Goal: Task Accomplishment & Management: Complete application form

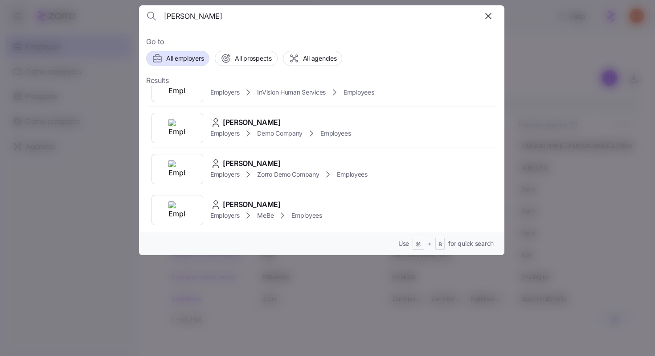
scroll to position [308, 0]
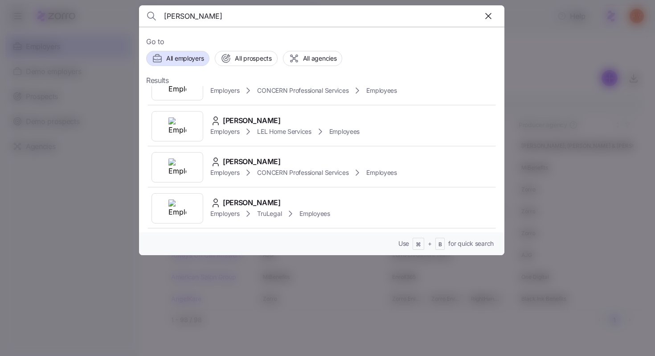
type input "warren ho"
click at [128, 114] on div at bounding box center [327, 178] width 655 height 356
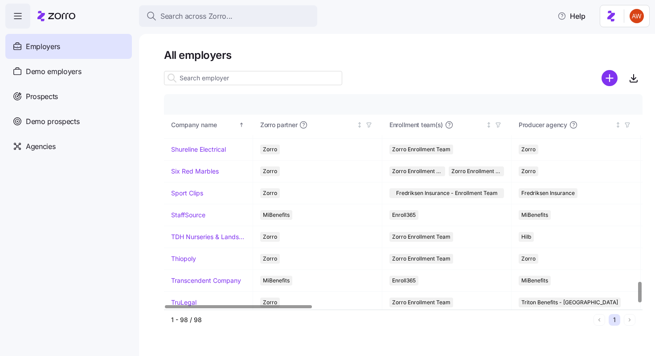
scroll to position [1965, 0]
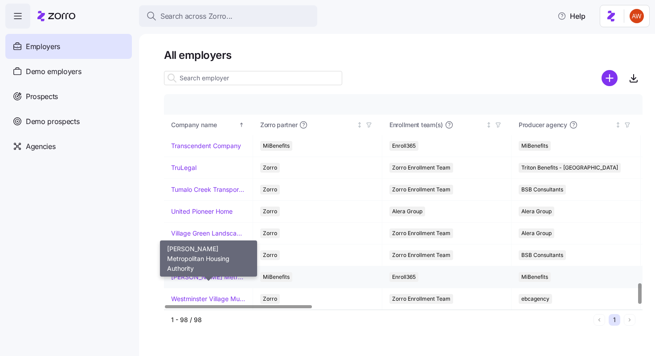
click at [202, 275] on link "[PERSON_NAME] Metropolitan Housing Authority" at bounding box center [208, 276] width 74 height 9
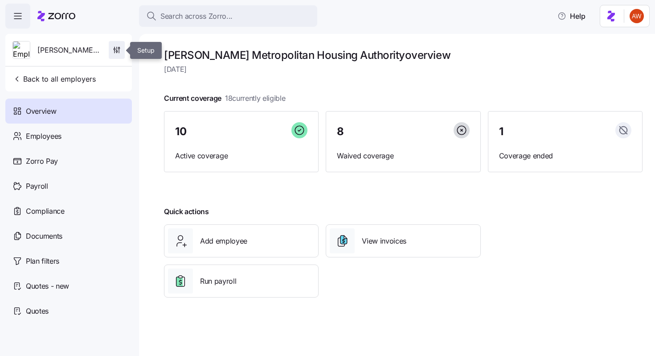
click at [121, 53] on span "button" at bounding box center [116, 49] width 15 height 17
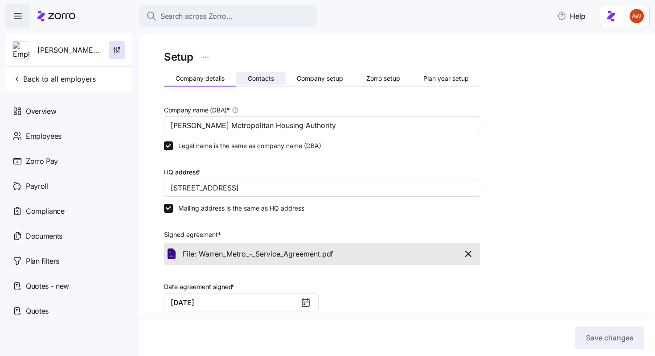
click at [259, 78] on span "Contacts" at bounding box center [261, 78] width 26 height 6
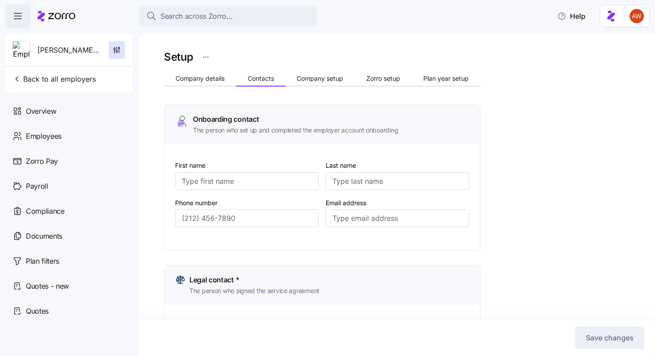
type input "[PERSON_NAME]"
type input "[EMAIL_ADDRESS][DOMAIN_NAME]"
type input "[PERSON_NAME]"
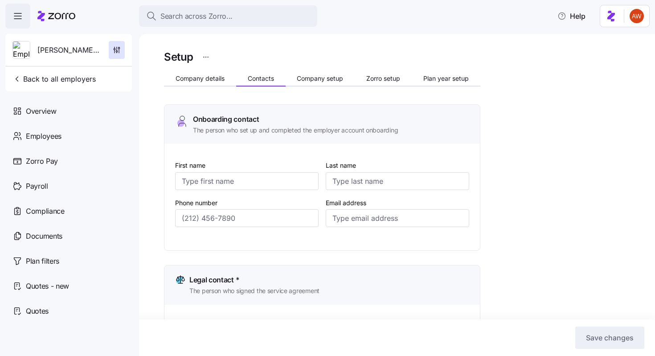
type input "[EMAIL_ADDRESS][DOMAIN_NAME]"
type input "[PERSON_NAME]"
type input "[EMAIL_ADDRESS][DOMAIN_NAME]"
type input "[PERSON_NAME]"
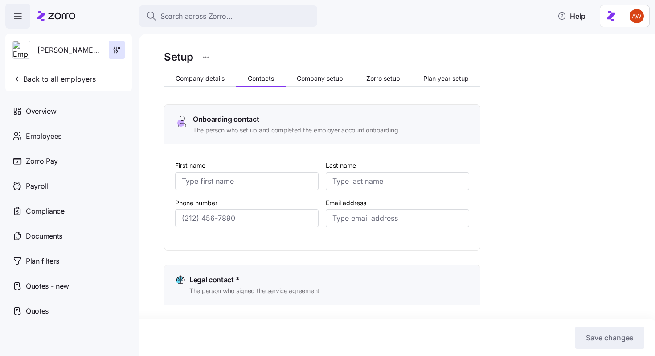
type input "[PERSON_NAME]"
type input "[EMAIL_ADDRESS][DOMAIN_NAME]"
type input "[PHONE_NUMBER]"
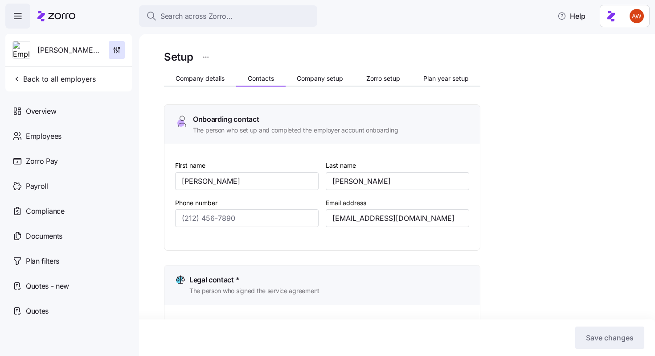
type input "[PHONE_NUMBER]"
